Goal: Information Seeking & Learning: Learn about a topic

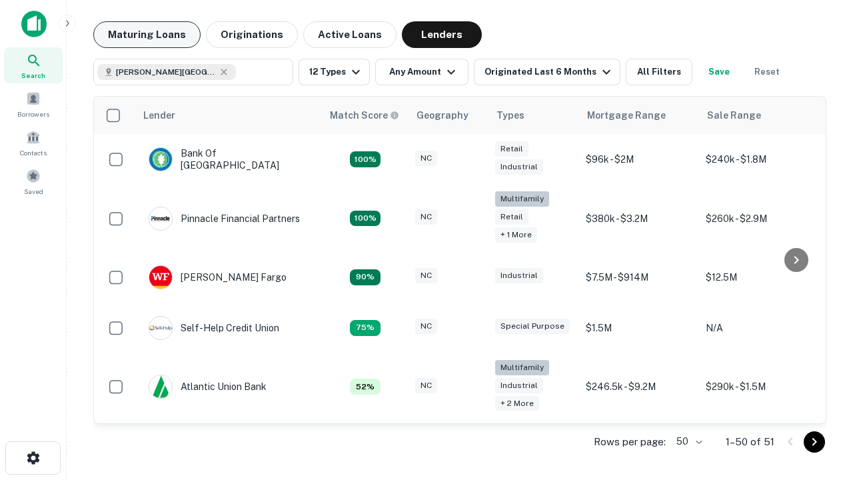
click at [147, 35] on button "Maturing Loans" at bounding box center [146, 34] width 107 height 27
